Goal: Book appointment/travel/reservation

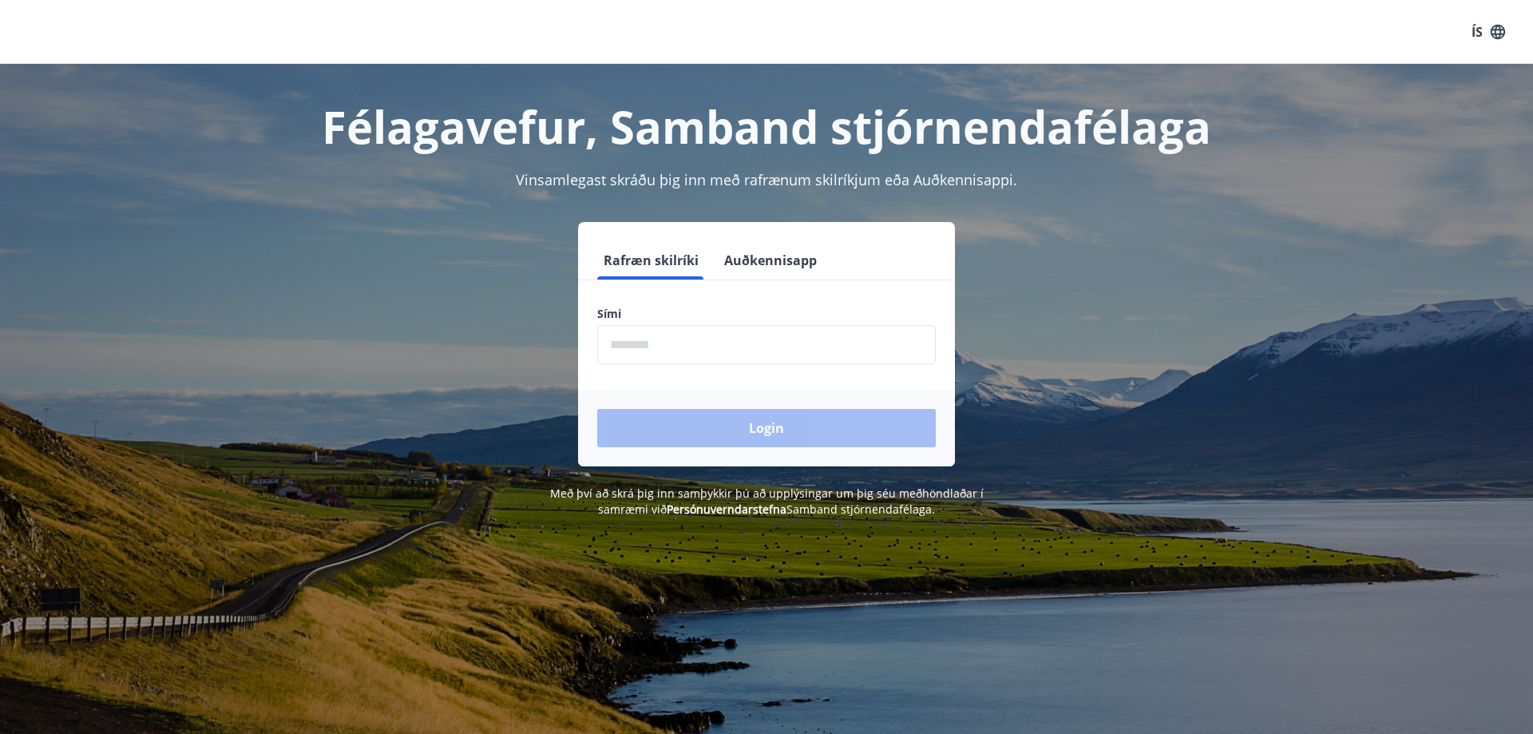
click at [625, 343] on input "phone" at bounding box center [766, 344] width 339 height 39
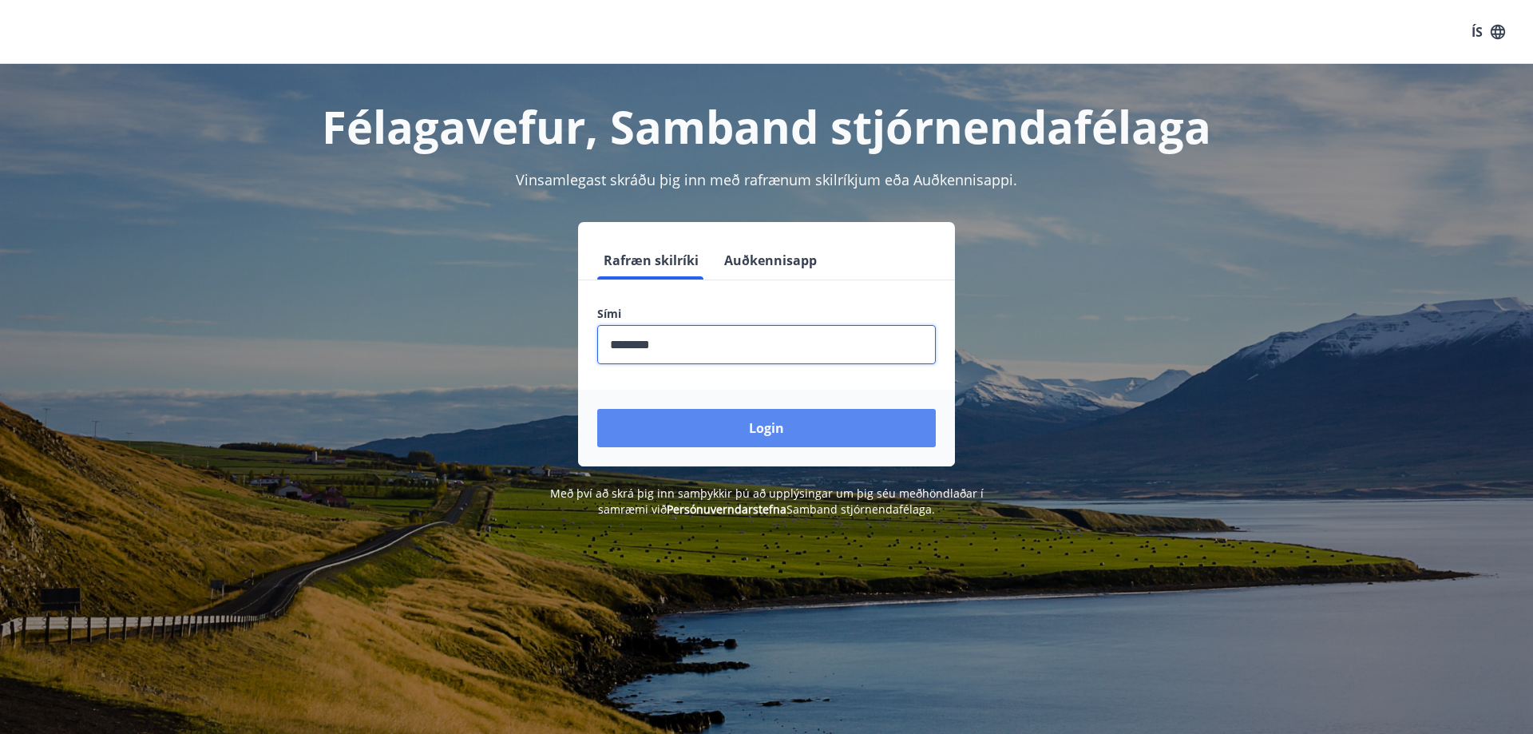
type input "********"
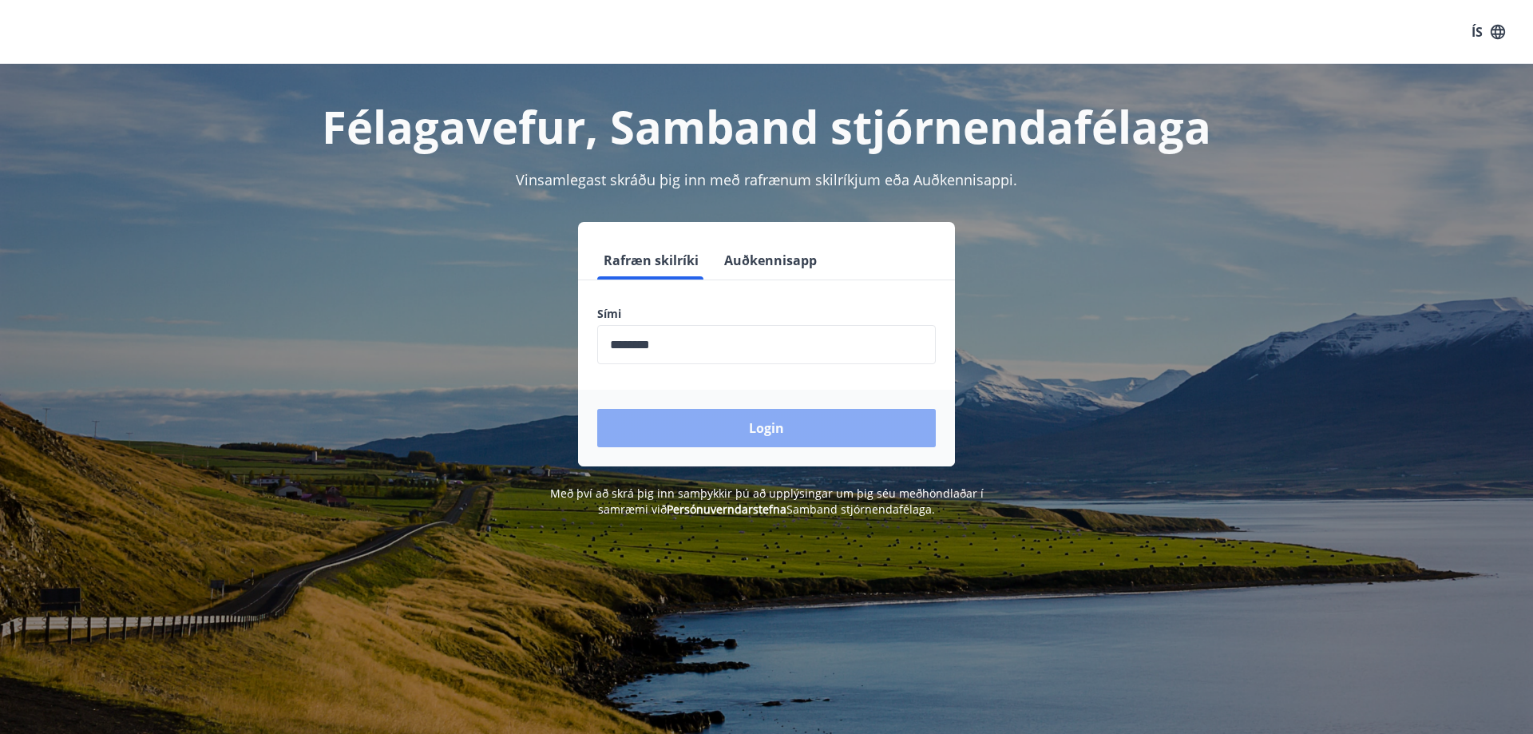
click at [698, 430] on button "Login" at bounding box center [766, 428] width 339 height 38
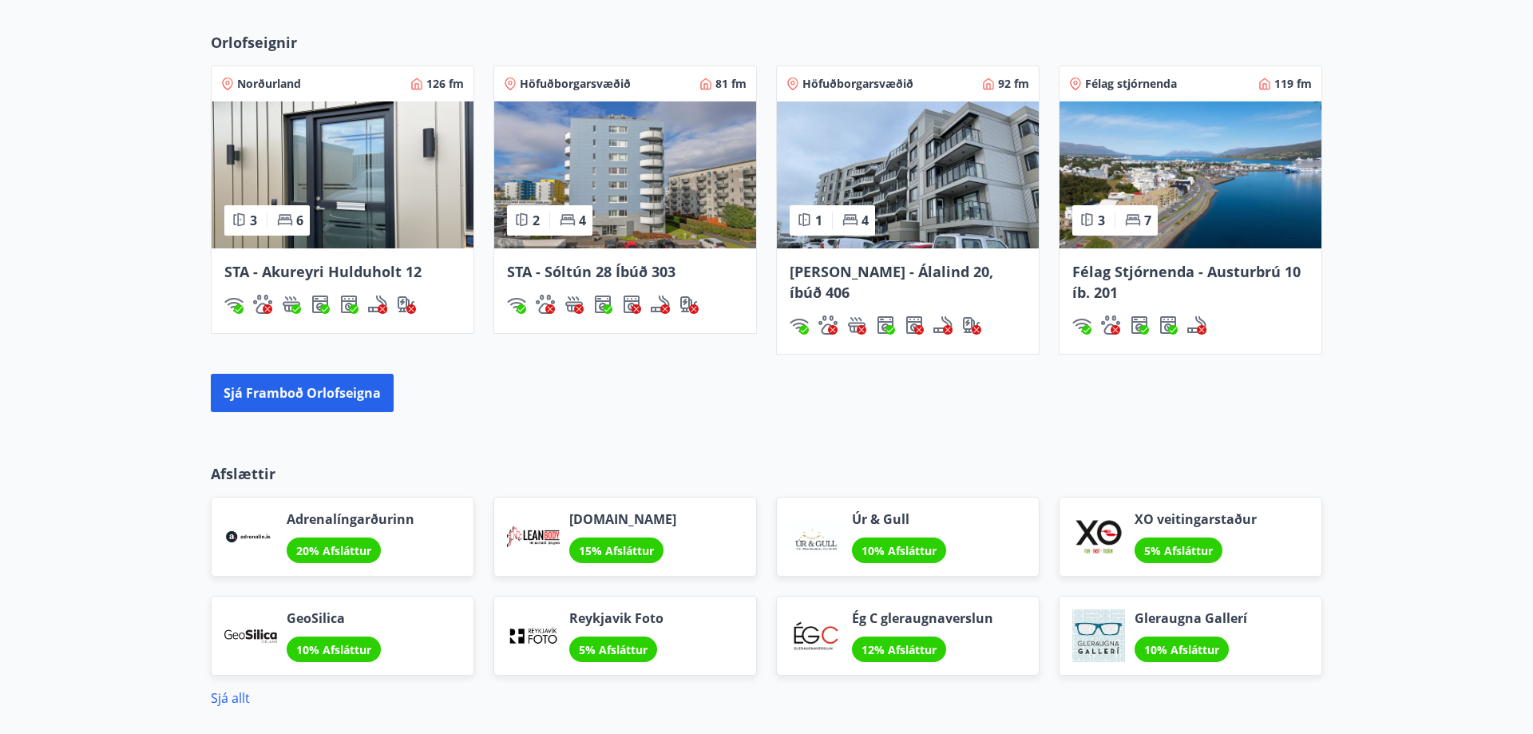
scroll to position [1140, 0]
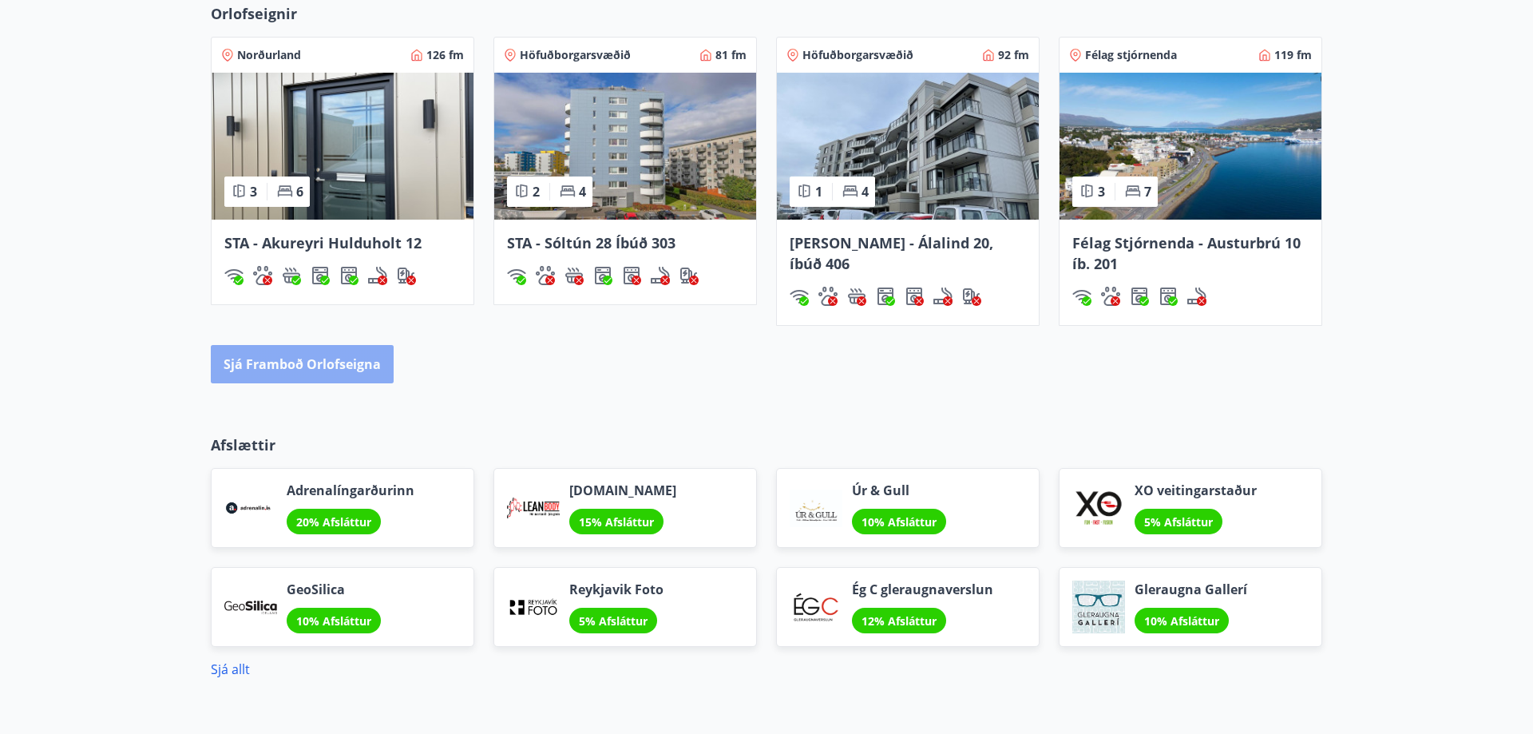
click at [341, 356] on button "Sjá framboð orlofseigna" at bounding box center [302, 364] width 183 height 38
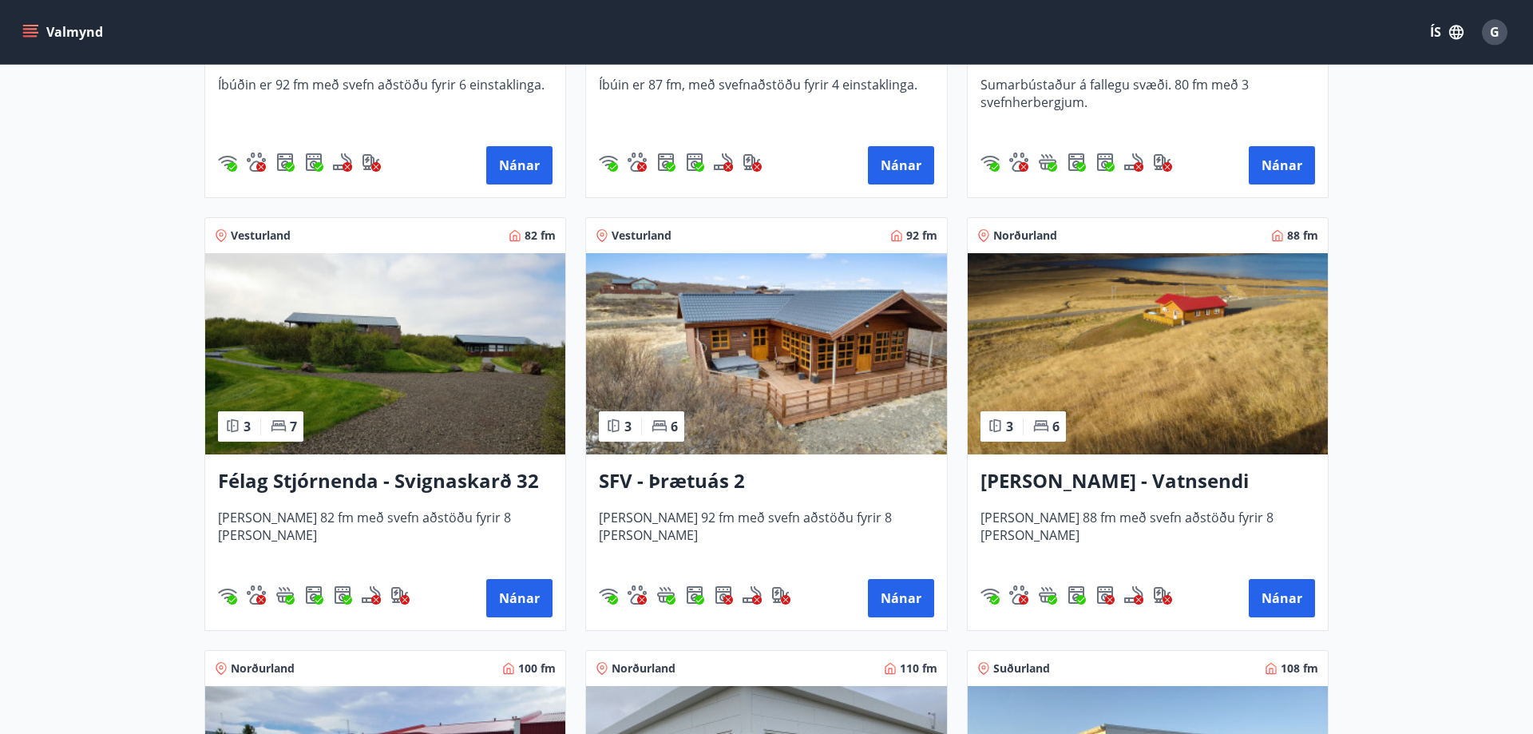
scroll to position [2769, 0]
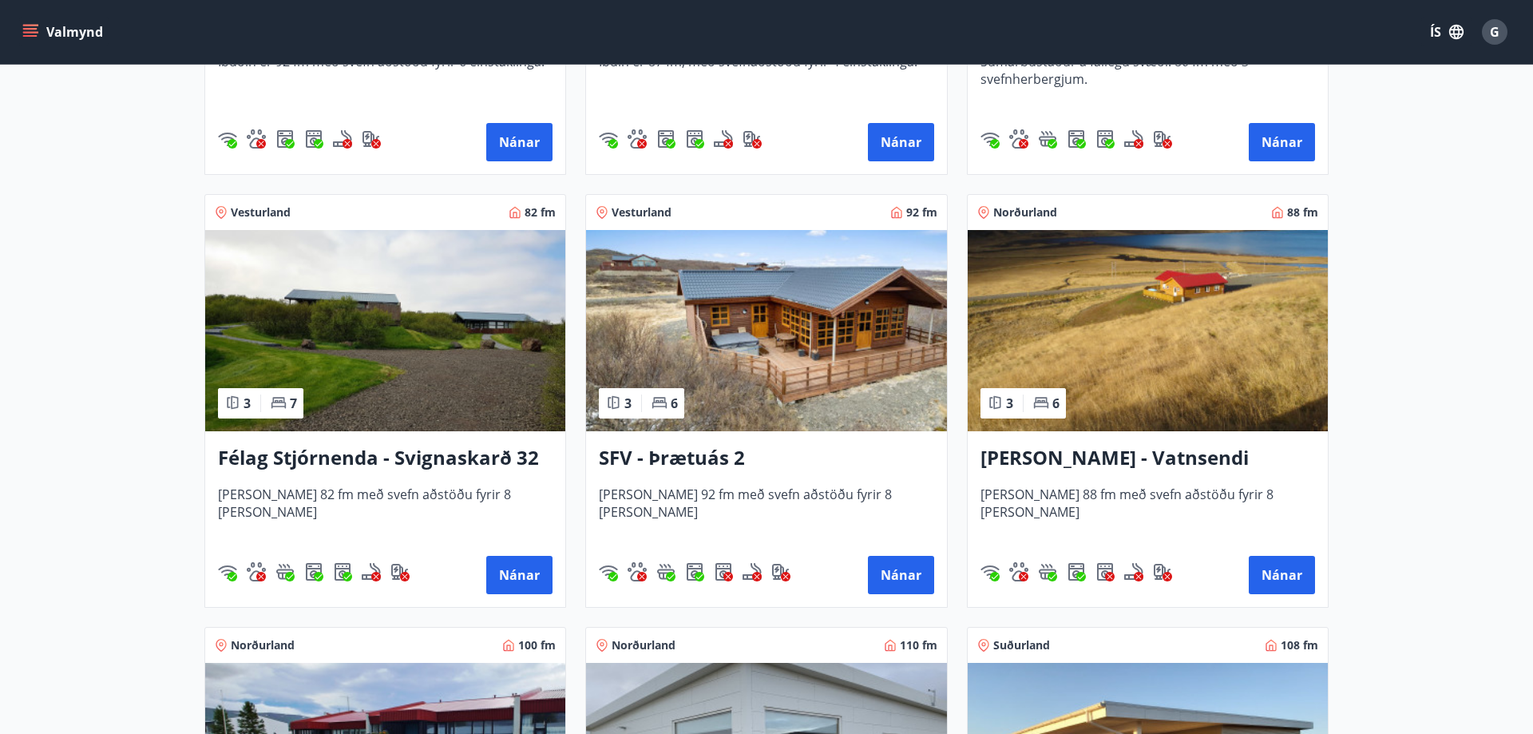
click at [718, 335] on img at bounding box center [766, 330] width 360 height 201
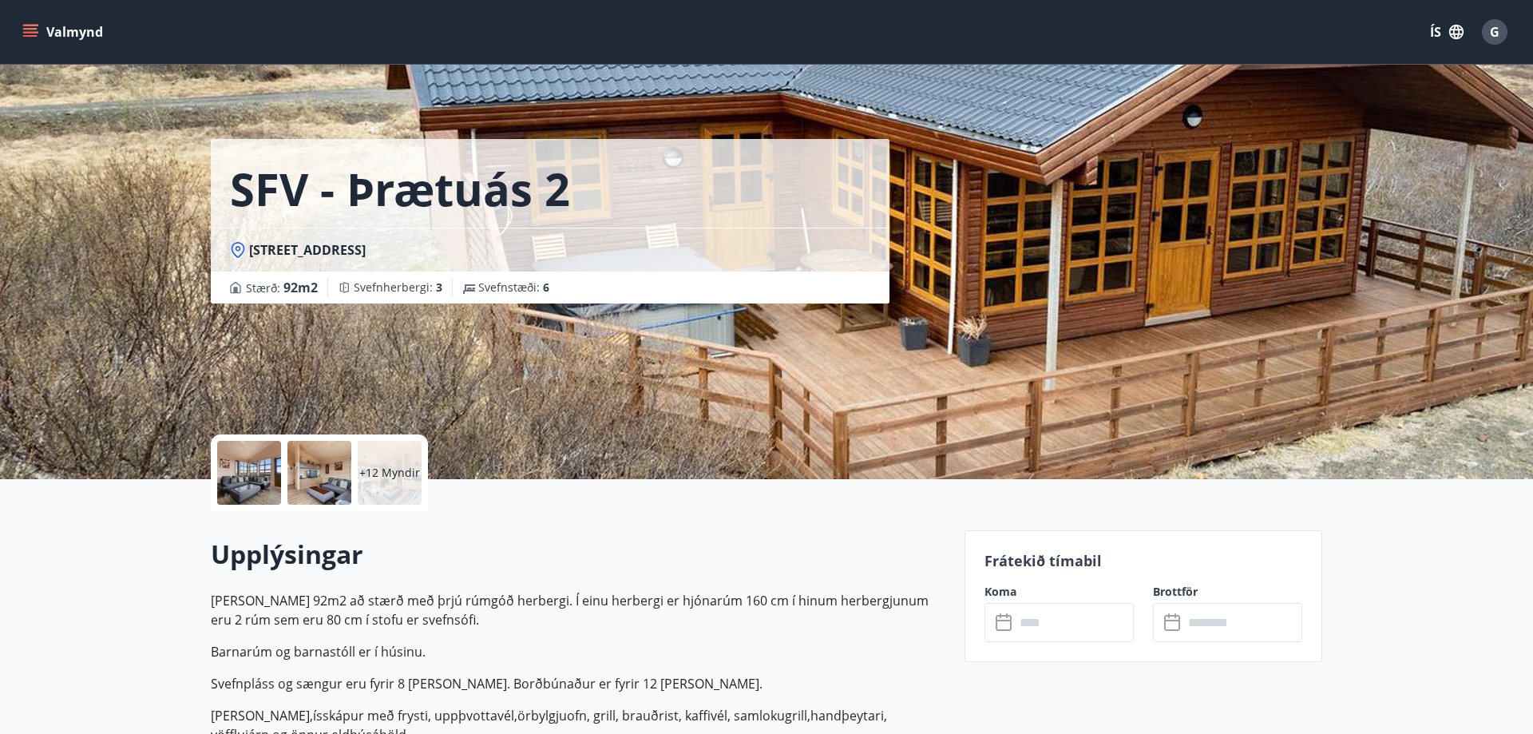
click at [389, 479] on p "+12 Myndir" at bounding box center [389, 473] width 61 height 16
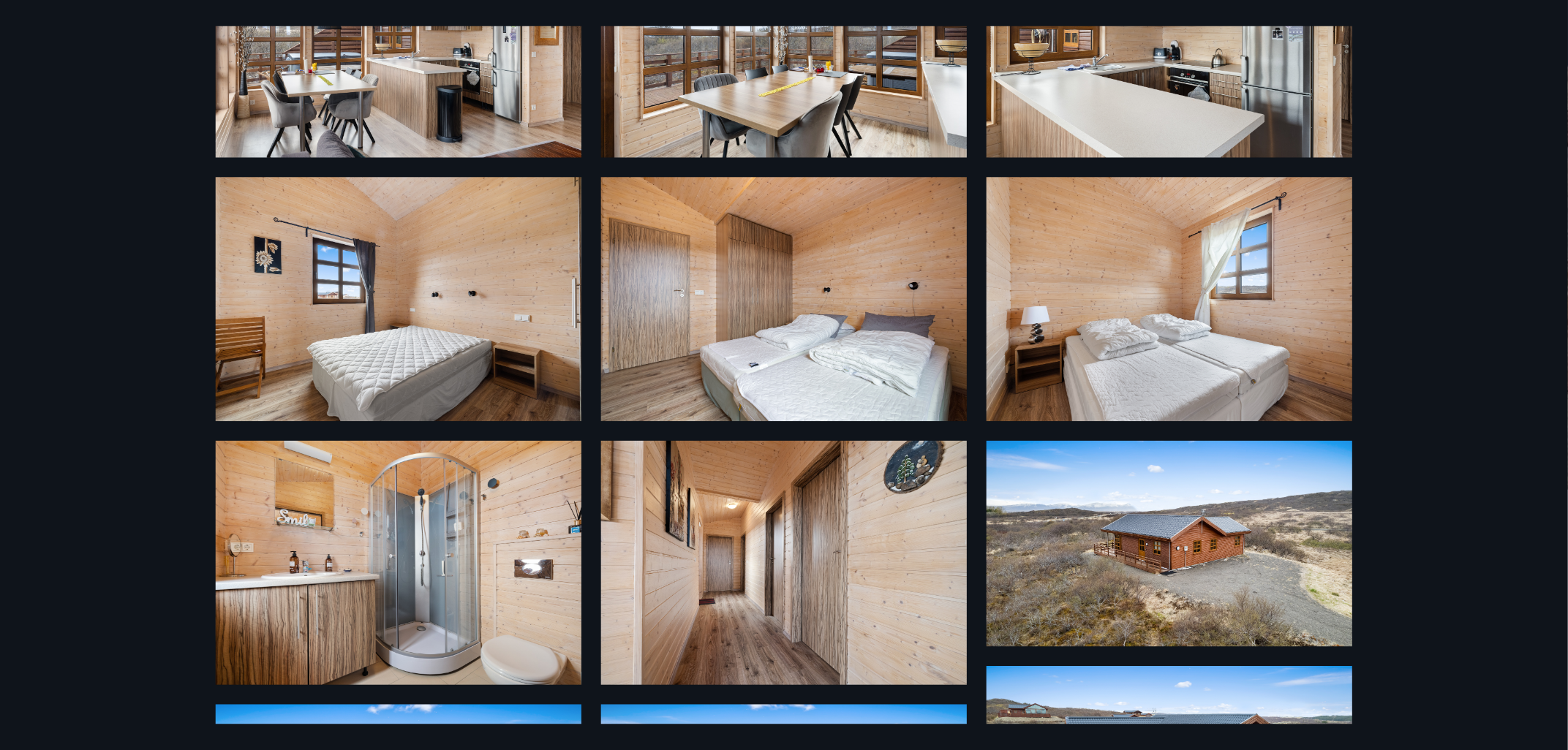
scroll to position [803, 0]
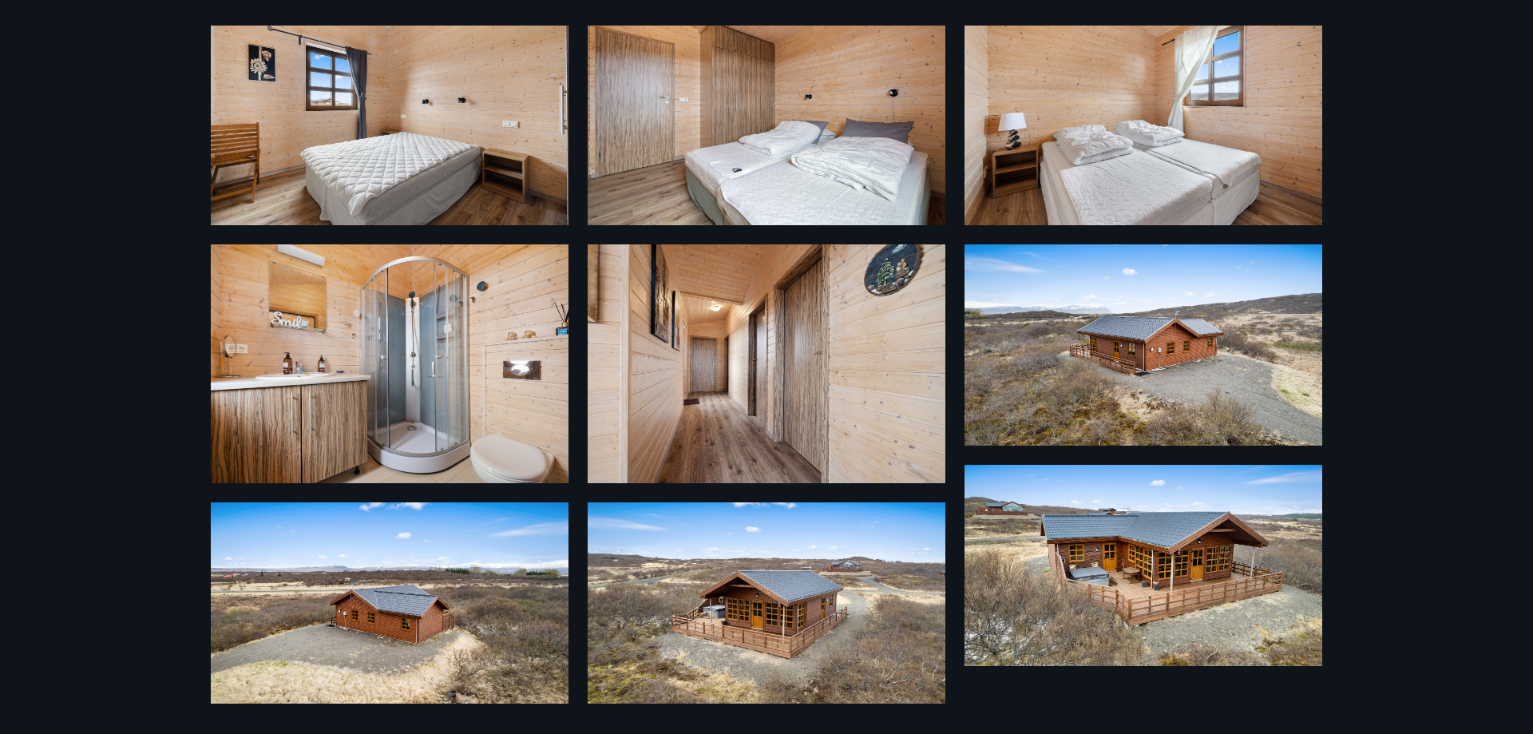
click at [866, 586] on img at bounding box center [767, 602] width 358 height 201
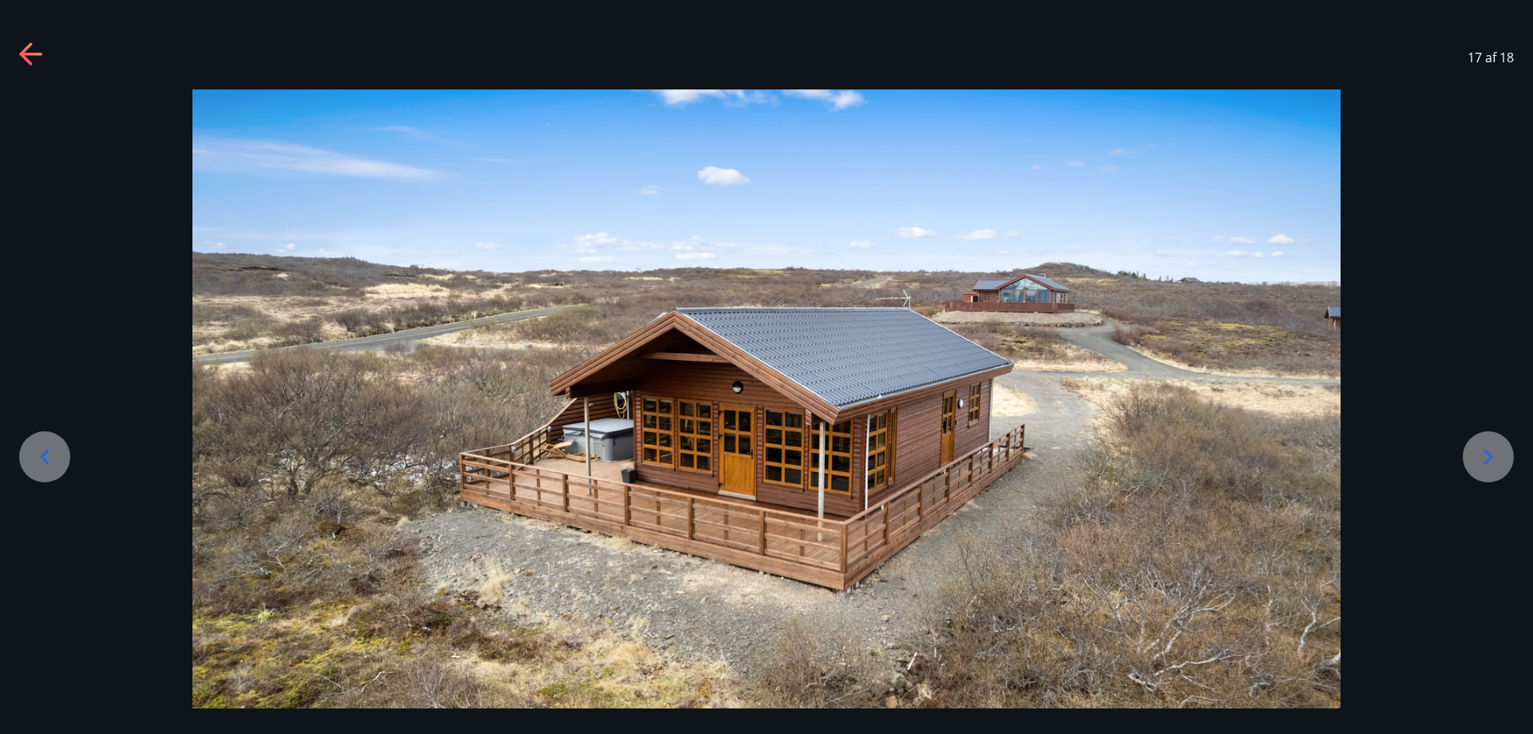
click at [1023, 298] on img at bounding box center [766, 411] width 1148 height 645
click at [1023, 297] on img at bounding box center [766, 411] width 1148 height 645
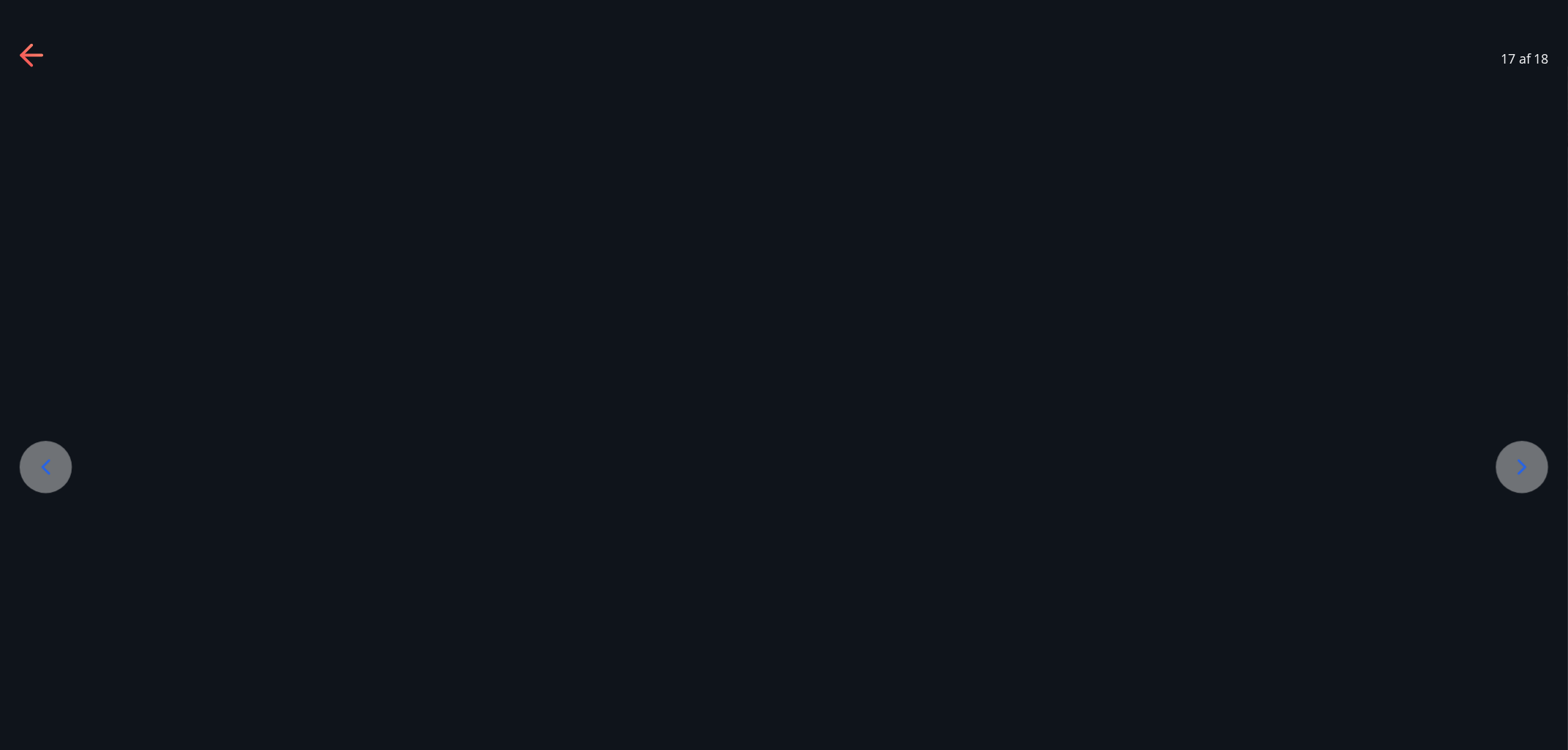
scroll to position [723, 0]
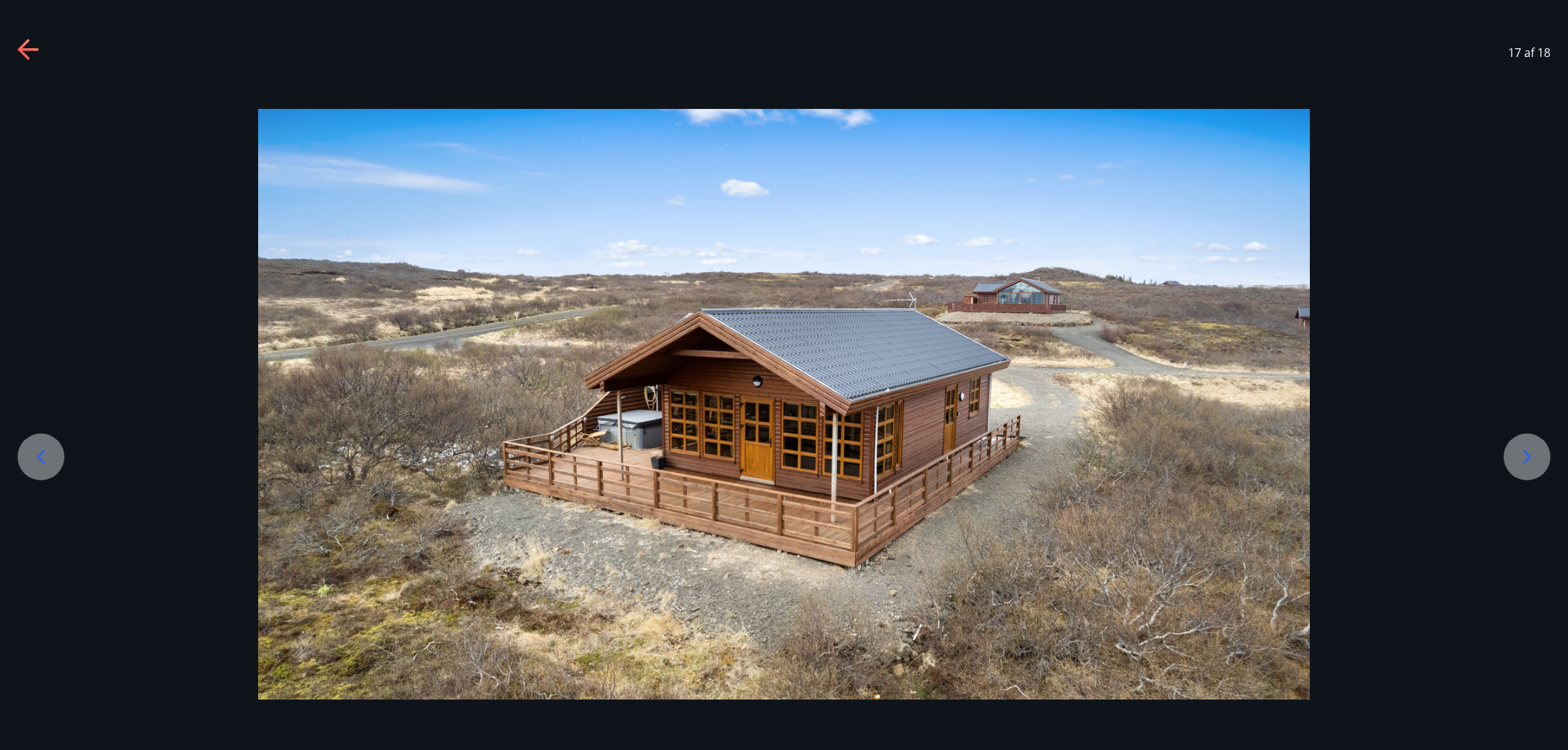
click at [23, 50] on icon at bounding box center [27, 49] width 20 height 3
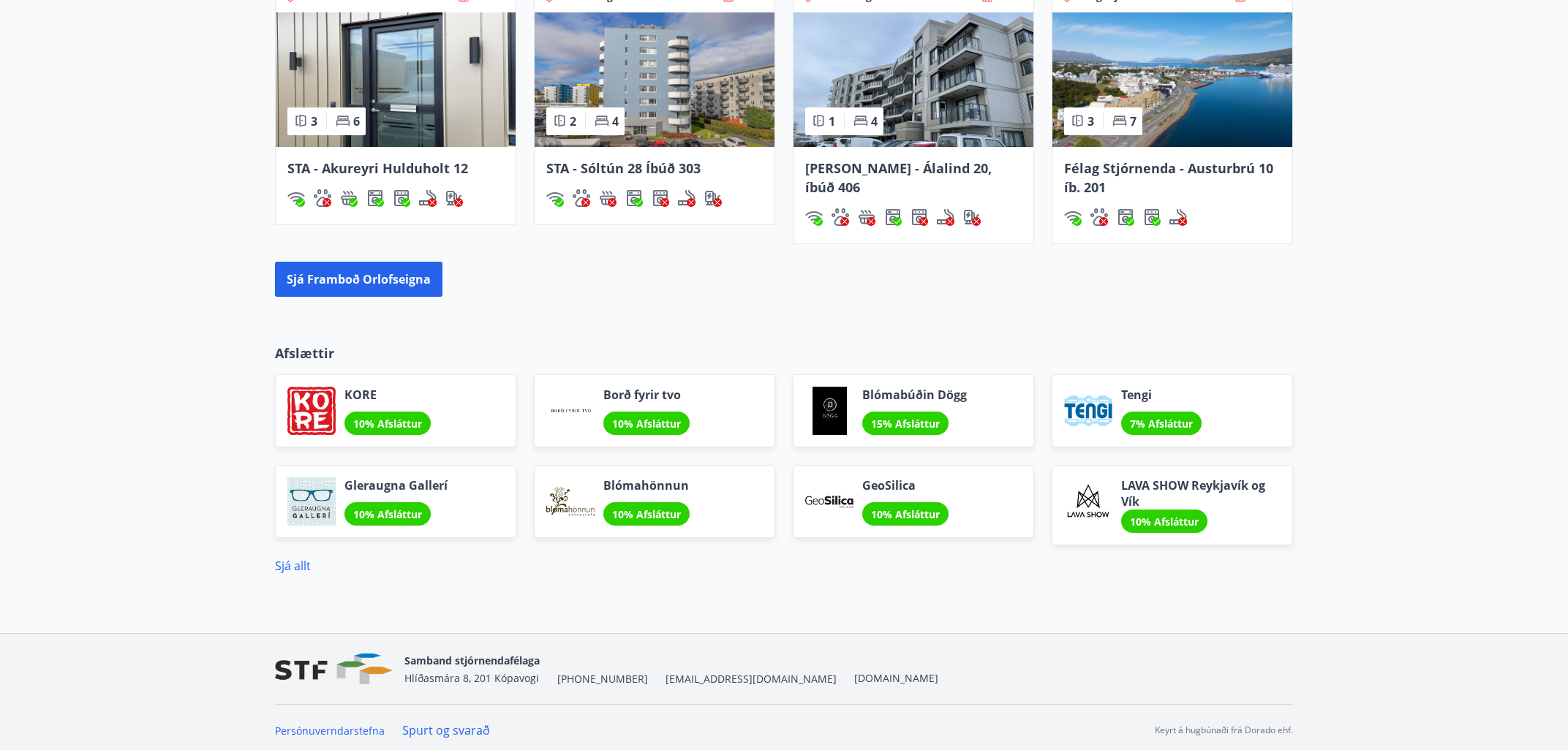
scroll to position [1104, 0]
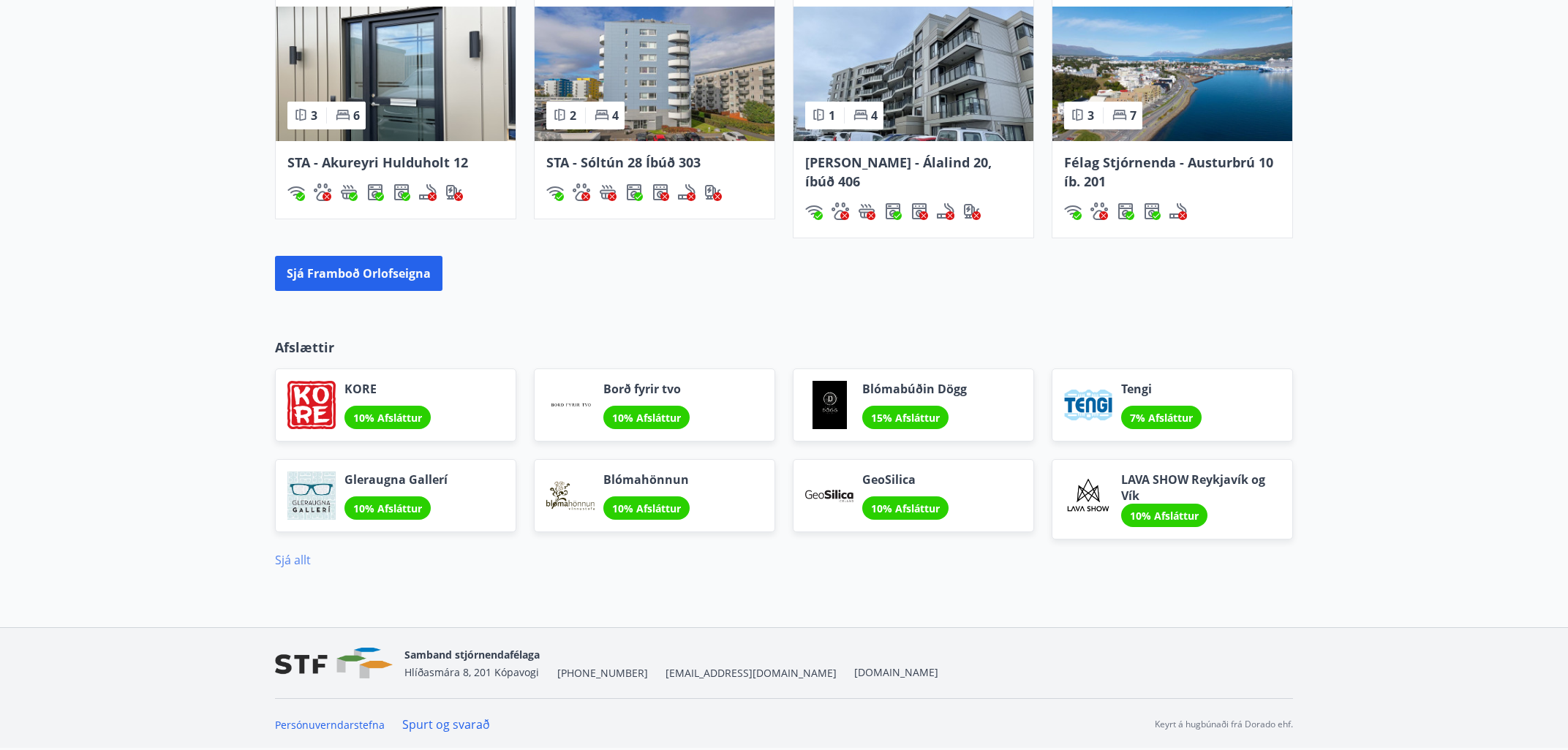
click at [289, 559] on link "Sjá allt" at bounding box center [292, 560] width 36 height 16
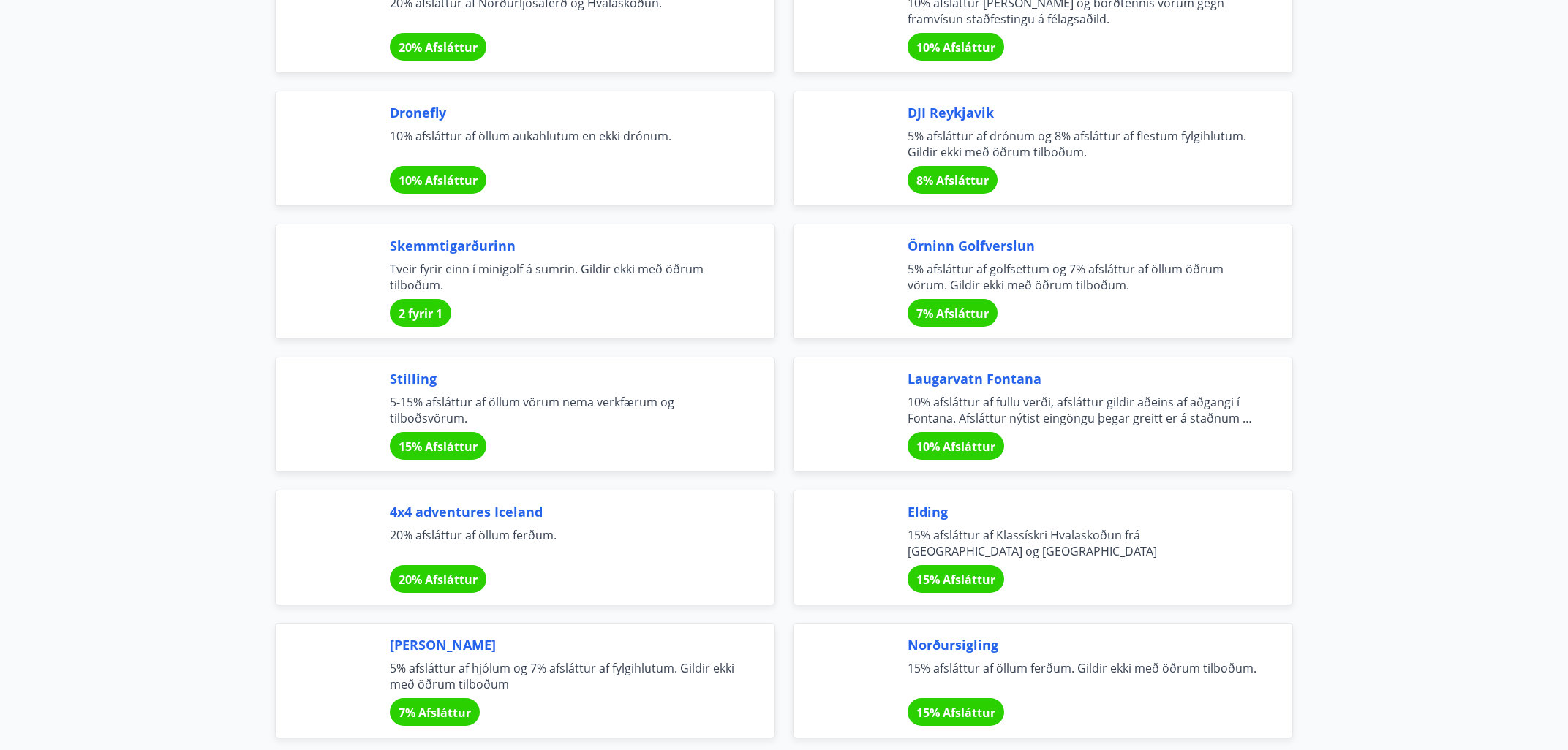
scroll to position [3136, 0]
